Goal: Navigation & Orientation: Find specific page/section

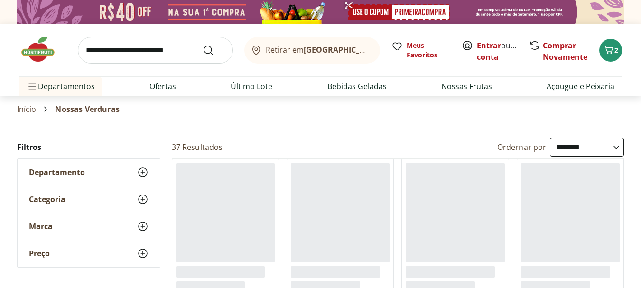
select select "**********"
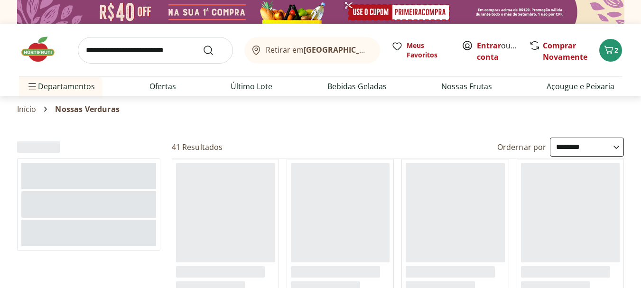
select select "**********"
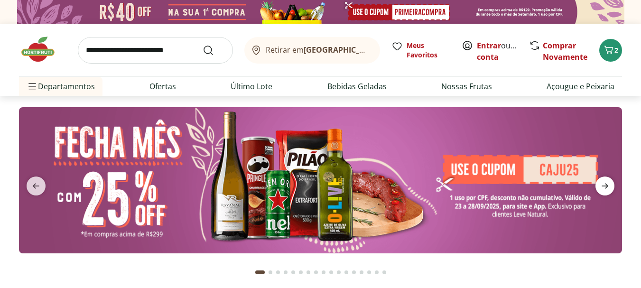
click at [606, 178] on span "next" at bounding box center [604, 185] width 19 height 19
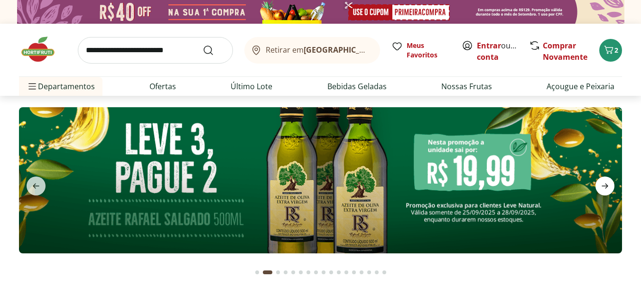
click at [606, 178] on span "next" at bounding box center [604, 185] width 19 height 19
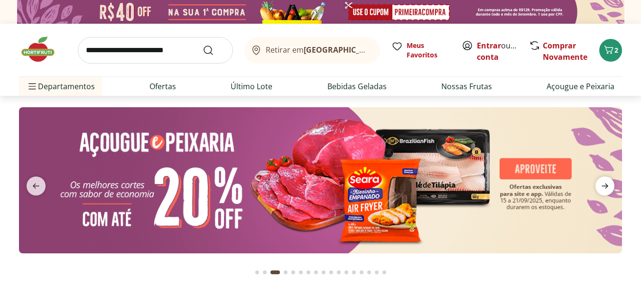
click at [606, 178] on span "next" at bounding box center [604, 185] width 19 height 19
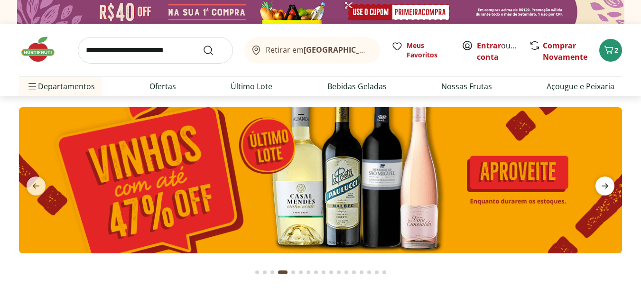
click at [606, 178] on span "next" at bounding box center [604, 185] width 19 height 19
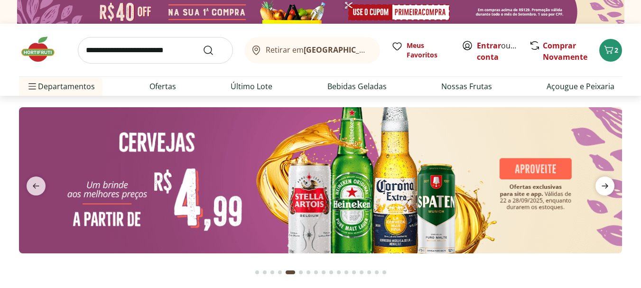
click at [606, 178] on span "next" at bounding box center [604, 185] width 19 height 19
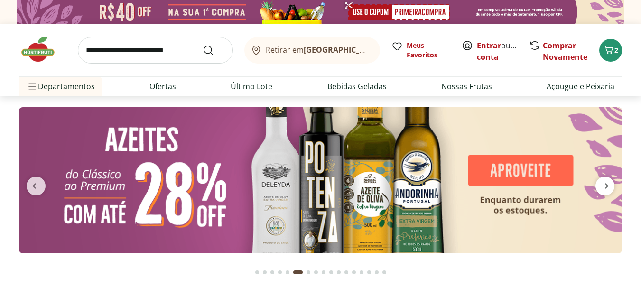
click at [606, 178] on span "next" at bounding box center [604, 185] width 19 height 19
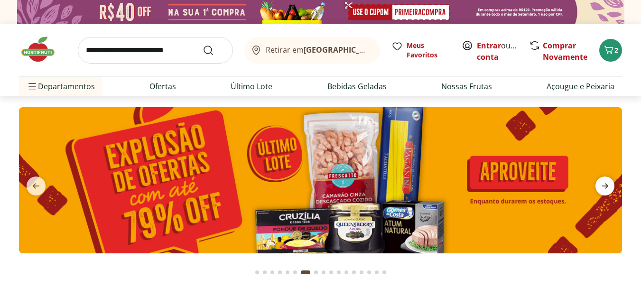
click at [606, 178] on span "next" at bounding box center [604, 185] width 19 height 19
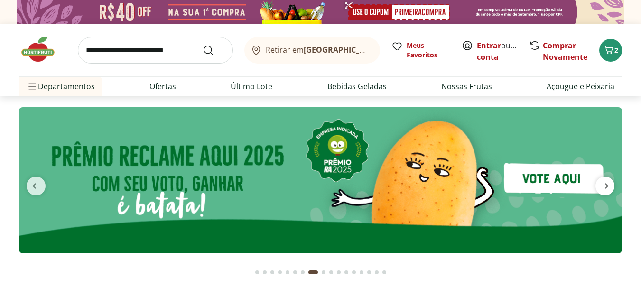
click at [606, 178] on span "next" at bounding box center [604, 185] width 19 height 19
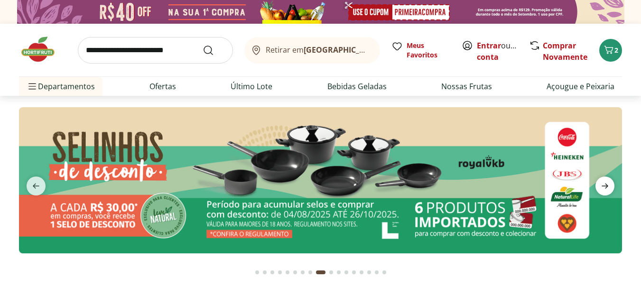
click at [606, 178] on span "next" at bounding box center [604, 185] width 19 height 19
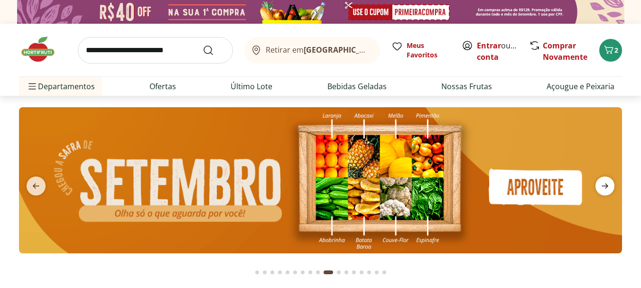
click at [606, 178] on span "next" at bounding box center [604, 185] width 19 height 19
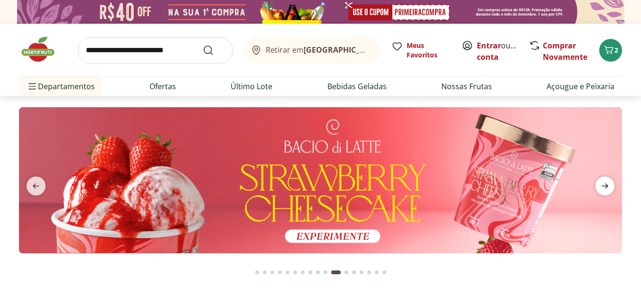
click at [606, 178] on span "next" at bounding box center [604, 185] width 19 height 19
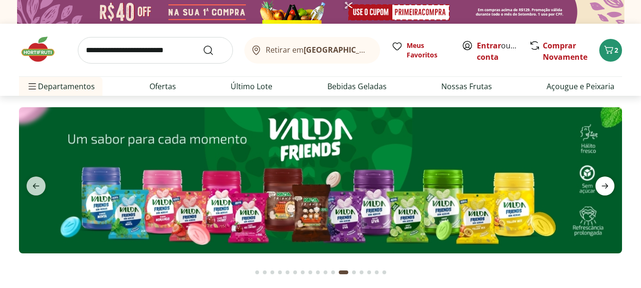
click at [606, 178] on span "next" at bounding box center [604, 185] width 19 height 19
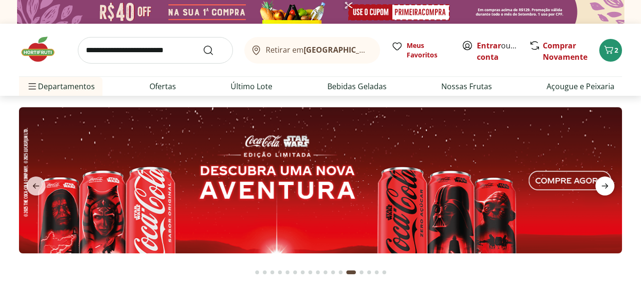
click at [606, 178] on span "next" at bounding box center [604, 185] width 19 height 19
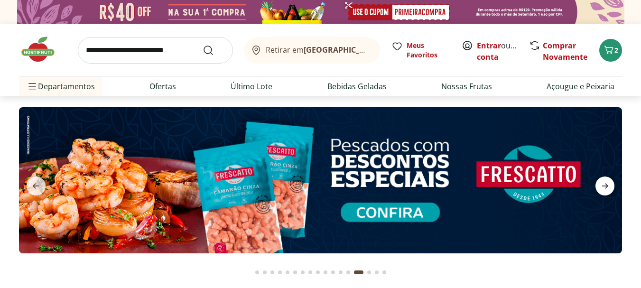
click at [606, 178] on span "next" at bounding box center [604, 185] width 19 height 19
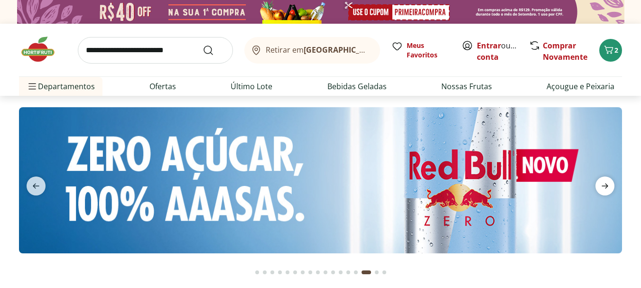
click at [606, 178] on span "next" at bounding box center [604, 185] width 19 height 19
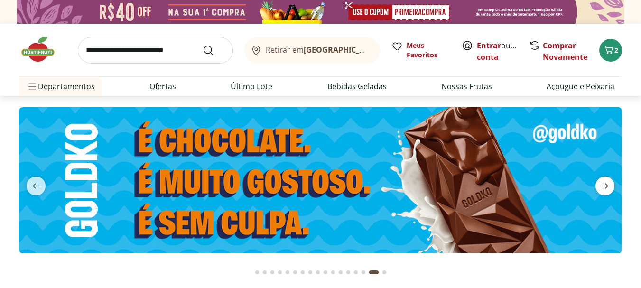
click at [606, 178] on span "next" at bounding box center [604, 185] width 19 height 19
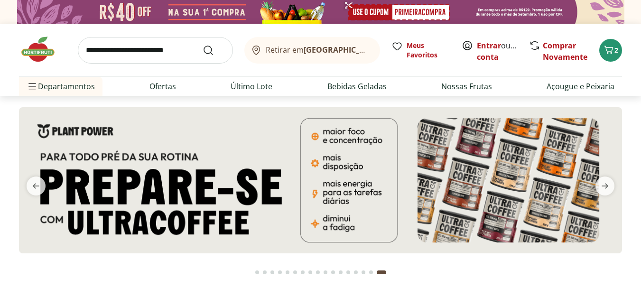
click at [234, 177] on img at bounding box center [320, 180] width 603 height 146
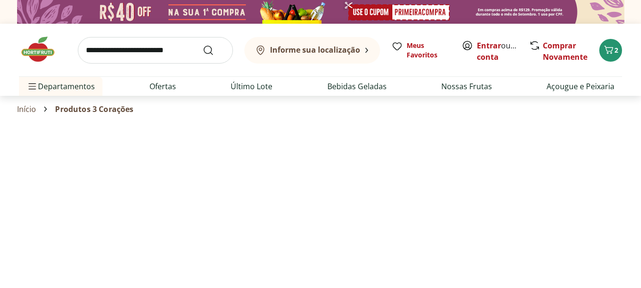
select select "**********"
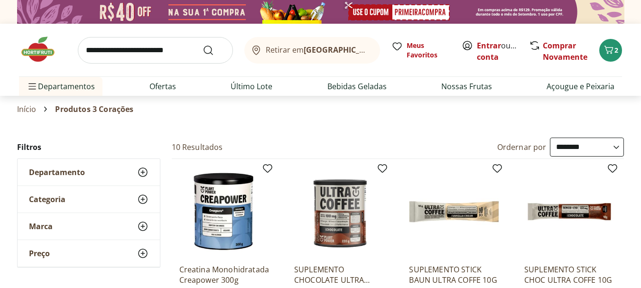
click at [81, 108] on span "Produtos 3 Corações" at bounding box center [94, 109] width 78 height 9
copy div "Produtos 3 Corações"
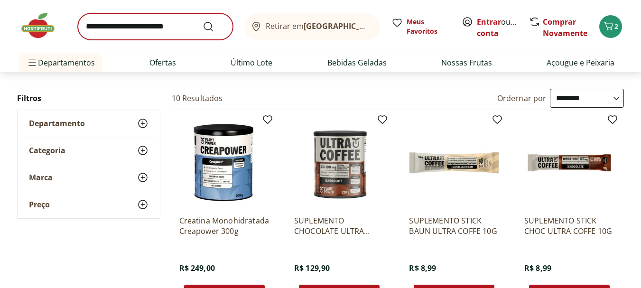
scroll to position [95, 0]
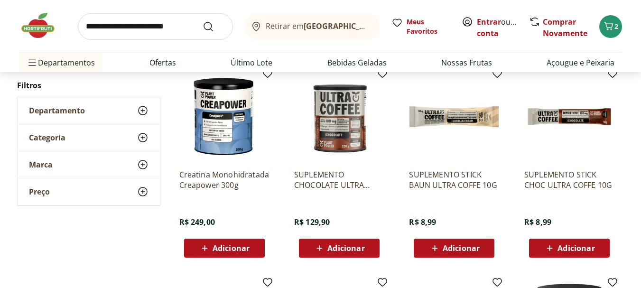
click at [24, 24] on img at bounding box center [42, 25] width 47 height 28
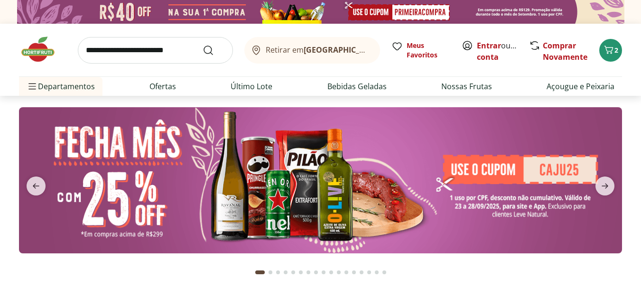
click at [385, 268] on button "Go to page 17 from fs-carousel" at bounding box center [384, 272] width 8 height 23
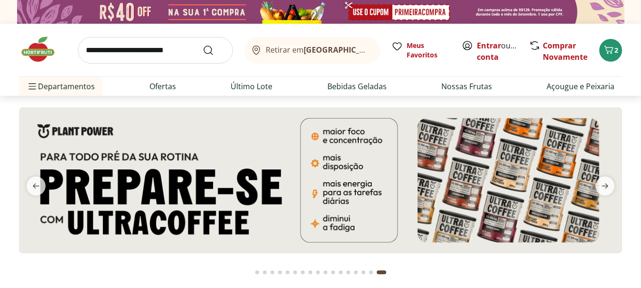
click at [372, 271] on div "Go to page 16 from fs-carousel" at bounding box center [371, 272] width 4 height 4
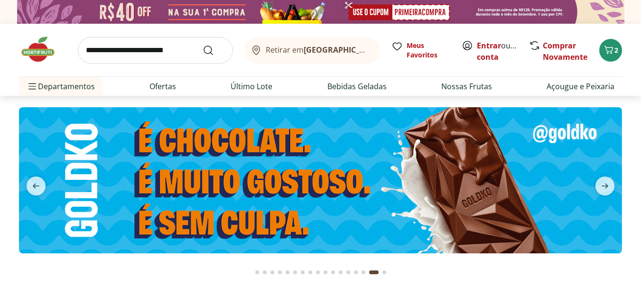
click at [331, 192] on img at bounding box center [320, 180] width 603 height 146
select select "**********"
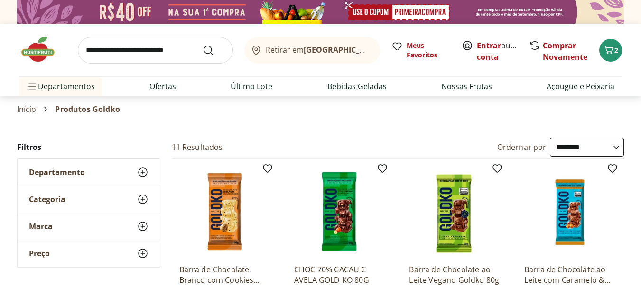
click at [92, 105] on span "Produtos Goldko" at bounding box center [87, 109] width 64 height 9
copy div "Produtos Goldko"
